Goal: Information Seeking & Learning: Learn about a topic

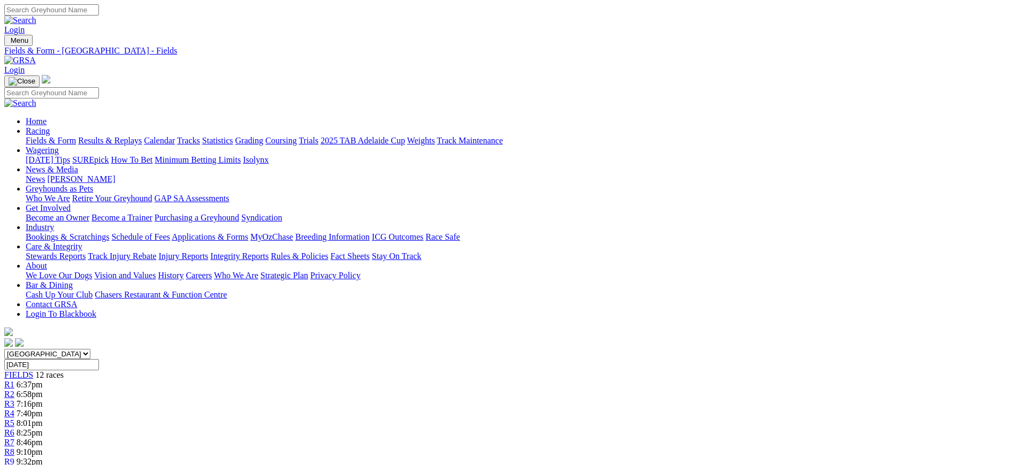
click at [36, 56] on img at bounding box center [20, 61] width 32 height 10
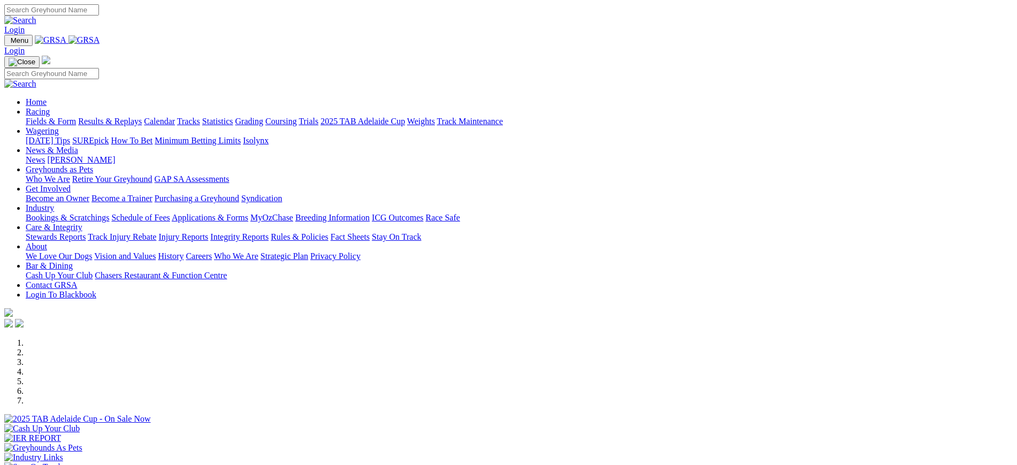
scroll to position [362, 0]
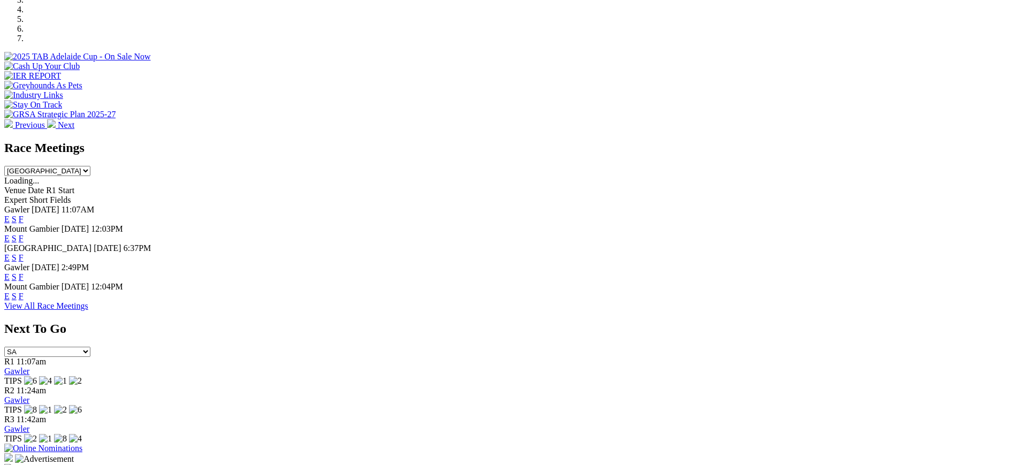
click at [24, 214] on link "F" at bounding box center [21, 218] width 5 height 9
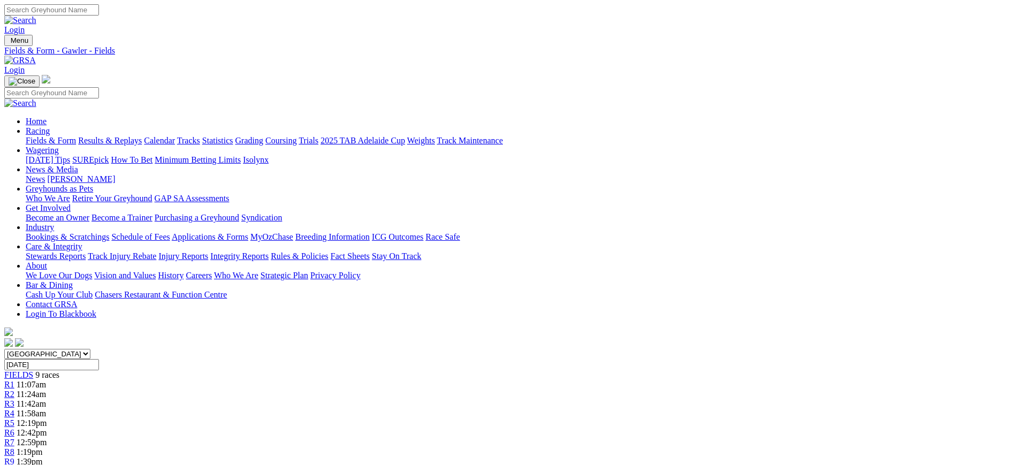
click at [36, 56] on img at bounding box center [20, 61] width 32 height 10
